Goal: Entertainment & Leisure: Consume media (video, audio)

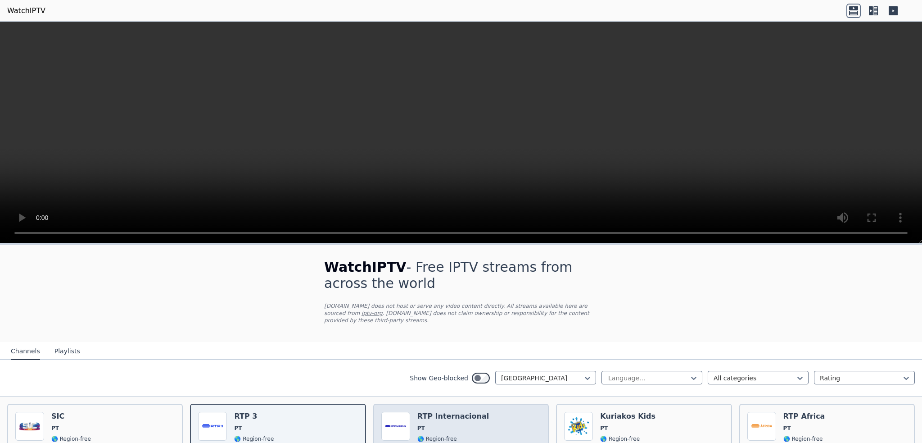
click at [407, 414] on img at bounding box center [395, 426] width 29 height 29
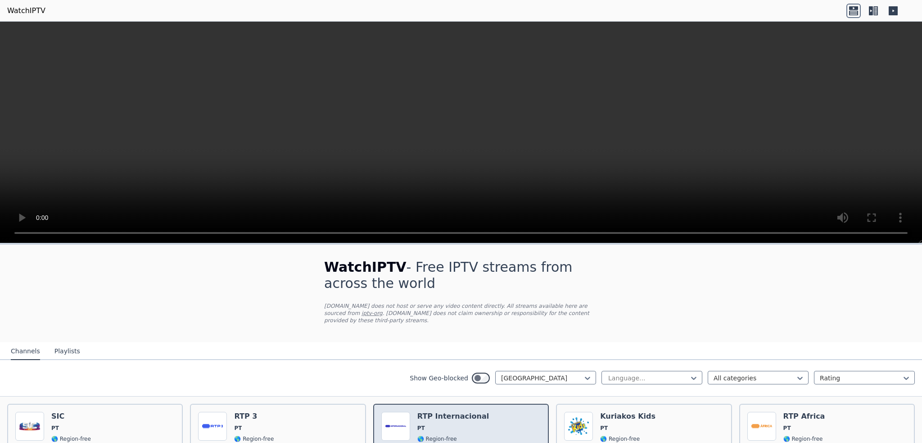
click at [405, 414] on img at bounding box center [395, 426] width 29 height 29
click at [406, 414] on img at bounding box center [395, 426] width 29 height 29
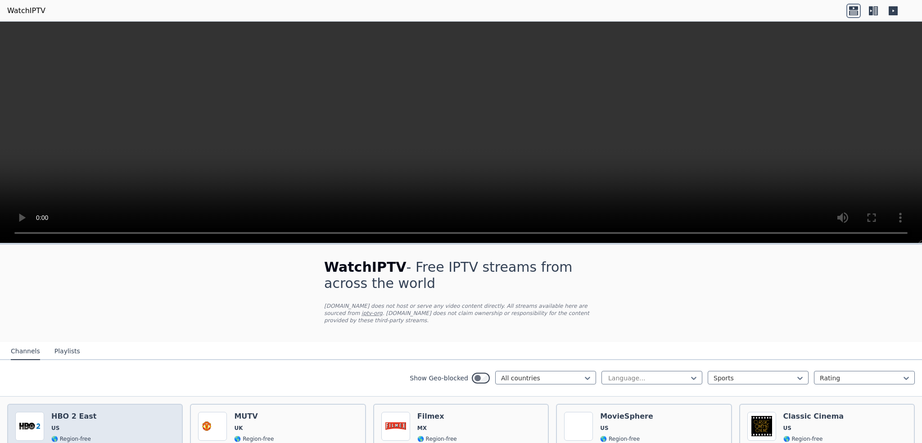
click at [72, 412] on h6 "HBO 2 East" at bounding box center [73, 416] width 45 height 9
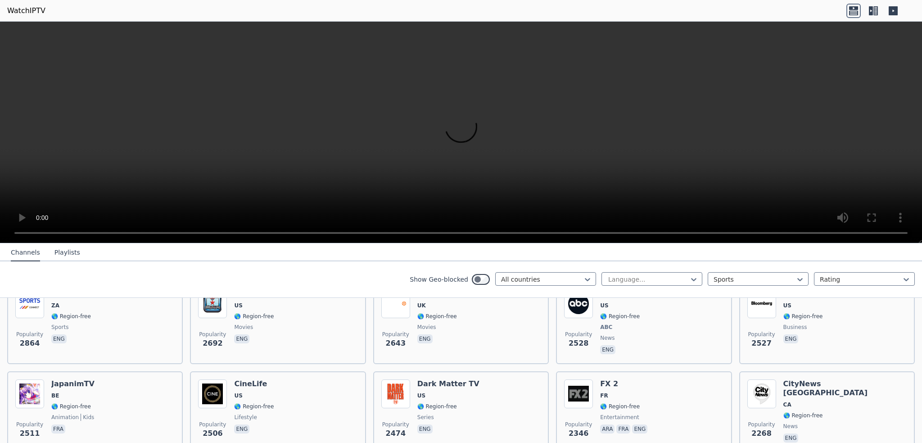
scroll to position [405, 0]
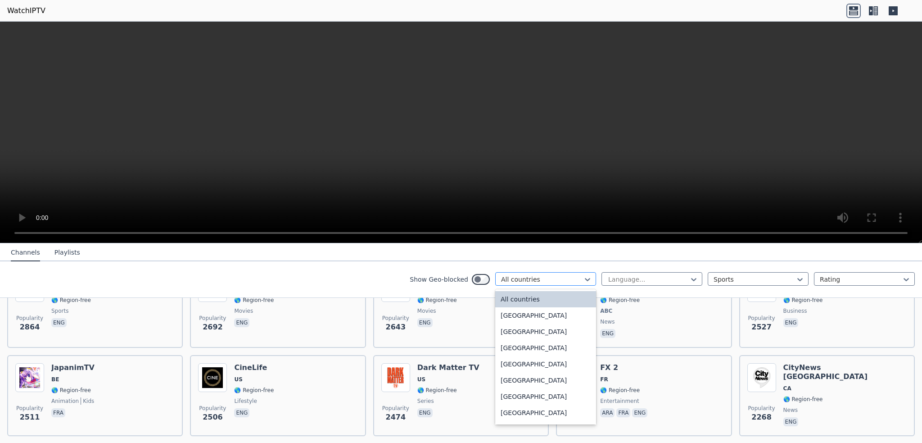
click at [524, 277] on div at bounding box center [542, 279] width 82 height 9
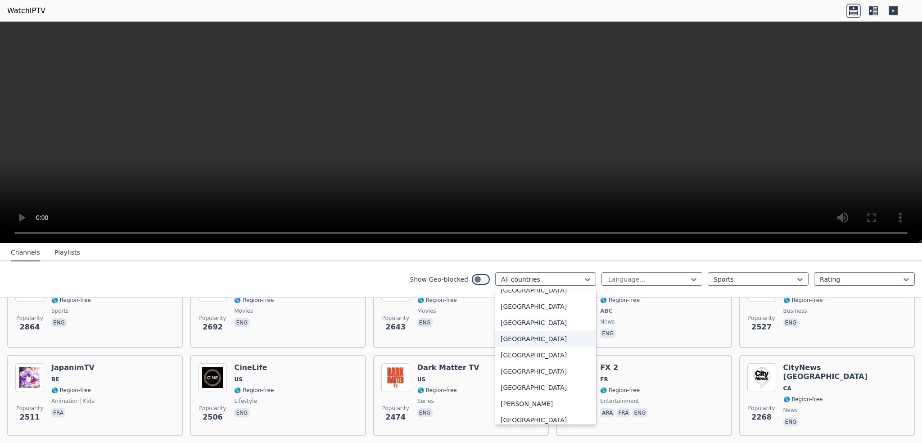
click at [502, 337] on div "[GEOGRAPHIC_DATA]" at bounding box center [545, 339] width 101 height 16
